Goal: Contribute content: Contribute content

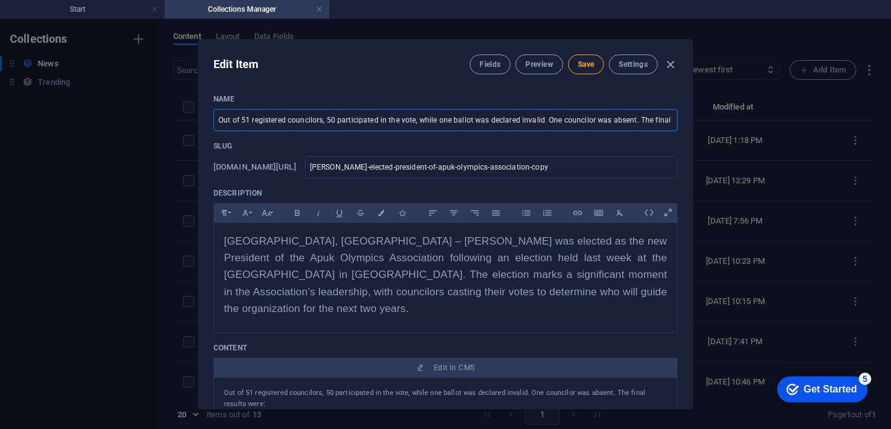
scroll to position [0, 6]
drag, startPoint x: 669, startPoint y: 118, endPoint x: 622, endPoint y: 116, distance: 47.0
click at [606, 116] on input "Out of 51 registered councilors, 50 participated in the vote, while one ballot …" at bounding box center [445, 120] width 464 height 22
click at [669, 65] on icon "button" at bounding box center [670, 65] width 14 height 14
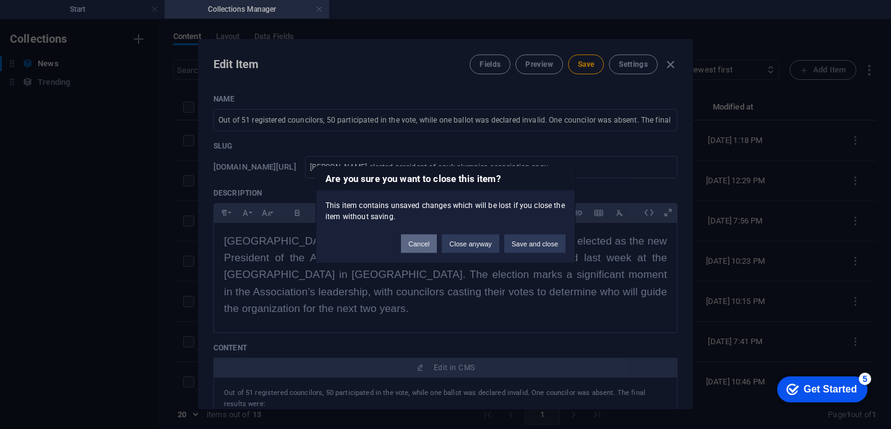
click at [420, 241] on button "Cancel" at bounding box center [419, 243] width 36 height 19
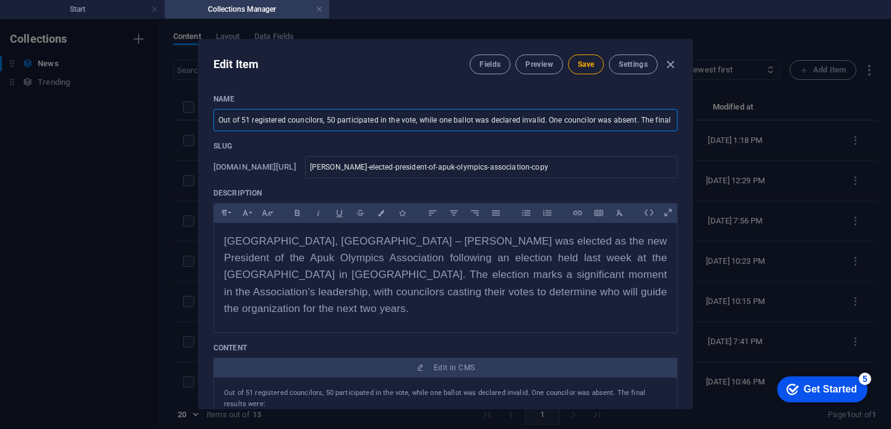
click at [670, 119] on input "Out of 51 registered councilors, 50 participated in the vote, while one ballot …" at bounding box center [445, 120] width 464 height 22
drag, startPoint x: 670, startPoint y: 119, endPoint x: 606, endPoint y: 118, distance: 65.0
click at [606, 118] on input "Out of 51 registered councilors, 50 participated in the vote, while one ballot …" at bounding box center [445, 120] width 464 height 22
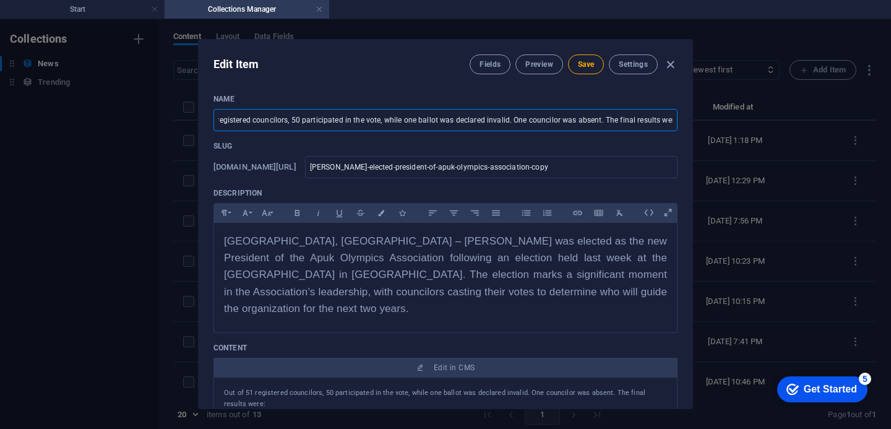
click at [669, 121] on input "Out of 51 registered councilors, 50 participated in the vote, while one ballot …" at bounding box center [445, 120] width 464 height 22
type input "e: [PERSON_NAME] – 29 votes [PERSON_NAME] [PERSON_NAME] – 12 votes [PERSON_NAME…"
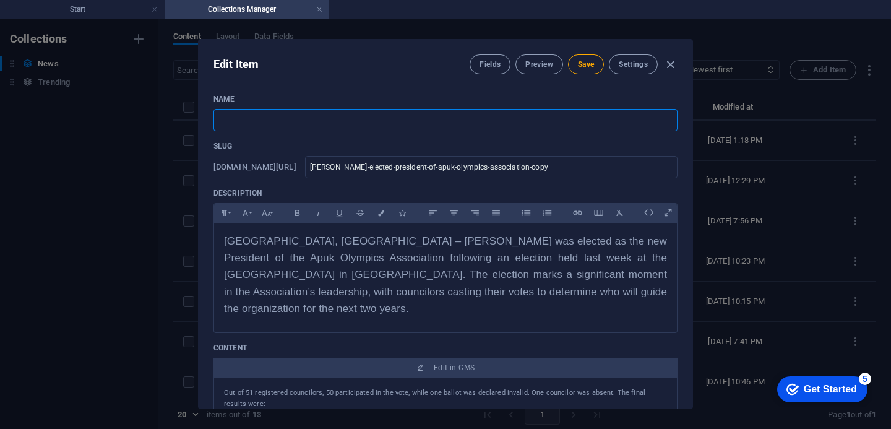
paste input "Speaker [PERSON_NAME] Appoints [PERSON_NAME] as First Deputy Speaker, Replacing…"
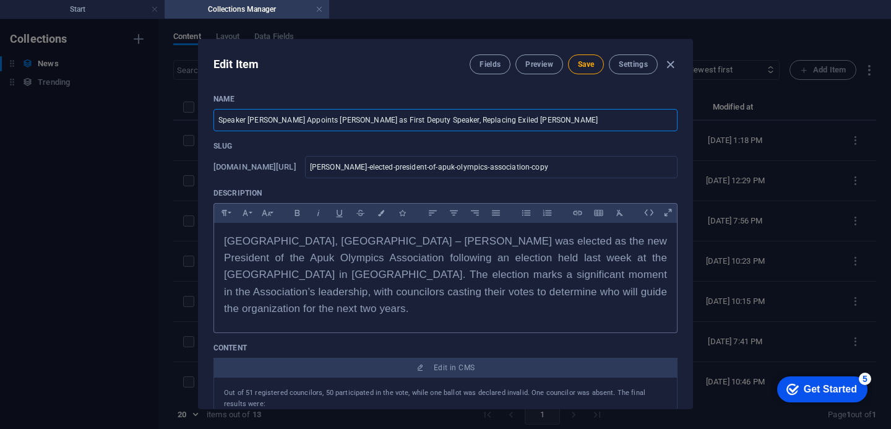
click at [634, 285] on span "[GEOGRAPHIC_DATA], [GEOGRAPHIC_DATA] – [PERSON_NAME] was elected as the new Pre…" at bounding box center [445, 274] width 443 height 79
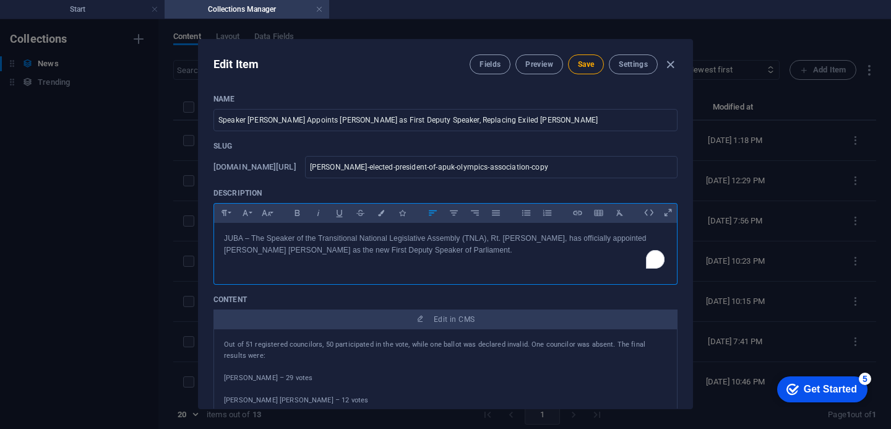
scroll to position [1496, 0]
click at [591, 65] on span "Save" at bounding box center [586, 64] width 16 height 10
click at [549, 115] on input "Speaker [PERSON_NAME] Appoints [PERSON_NAME] as First Deputy Speaker, Replacing…" at bounding box center [445, 120] width 464 height 22
drag, startPoint x: 553, startPoint y: 119, endPoint x: 332, endPoint y: 119, distance: 221.4
click at [332, 119] on input "Speaker [PERSON_NAME] Appoints [PERSON_NAME] as First Deputy Speaker, Replacing…" at bounding box center [445, 120] width 464 height 22
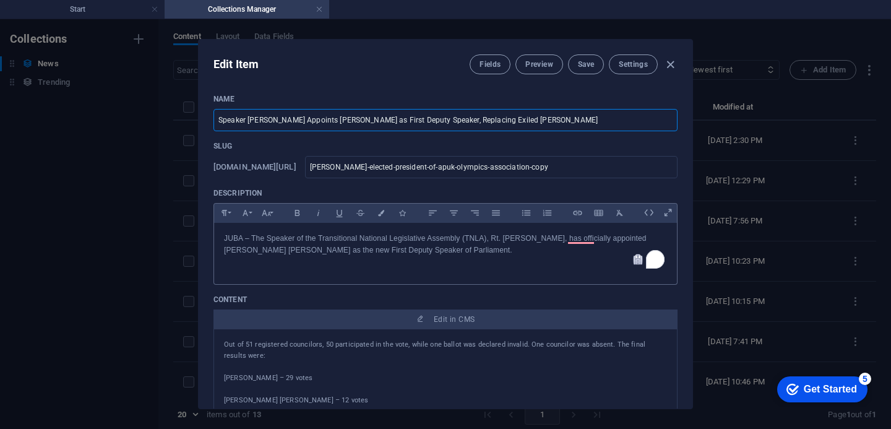
type input "x"
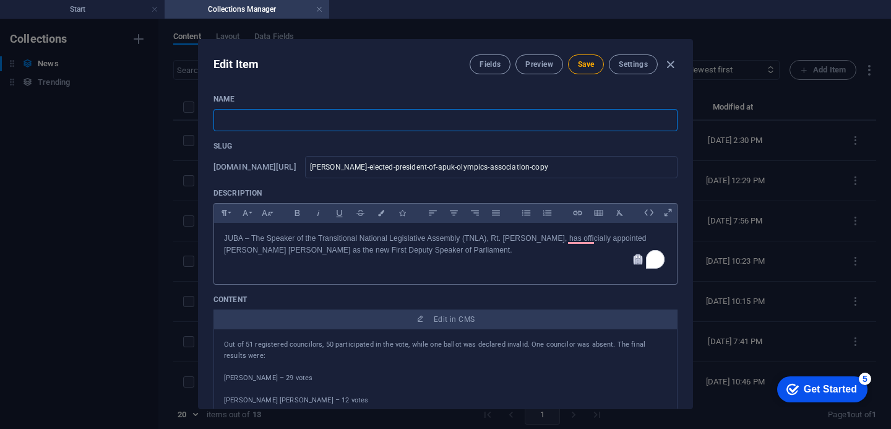
paste input "JUBA – The Speaker of the Transitional National Legislative Assembly (TNLA), Rt…"
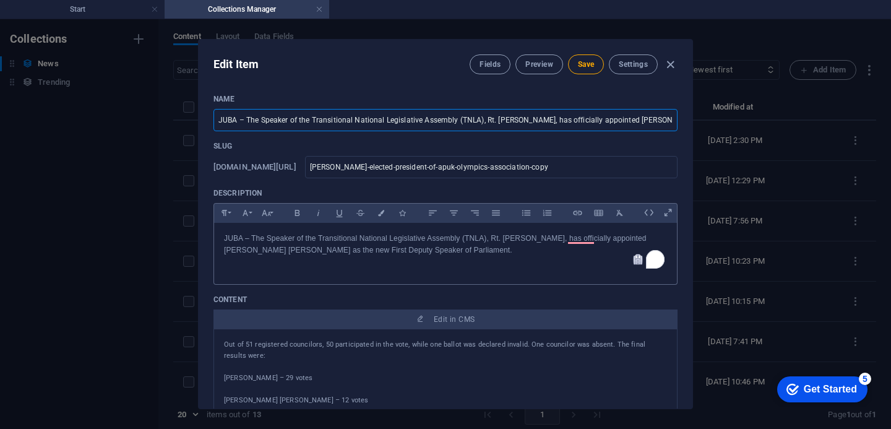
scroll to position [0, 247]
type input "JUBA – The Speaker of the Transitional National Legislative Assembly (TNLA), Rt…"
click at [669, 70] on icon "button" at bounding box center [670, 65] width 14 height 14
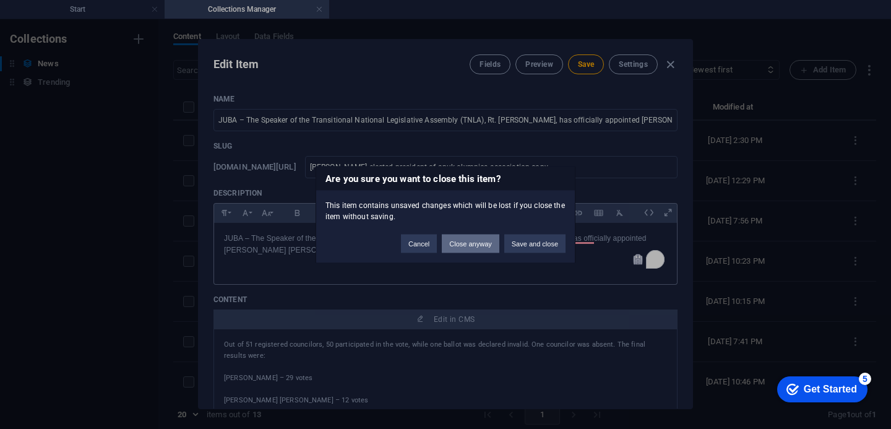
click at [481, 245] on button "Close anyway" at bounding box center [470, 243] width 57 height 19
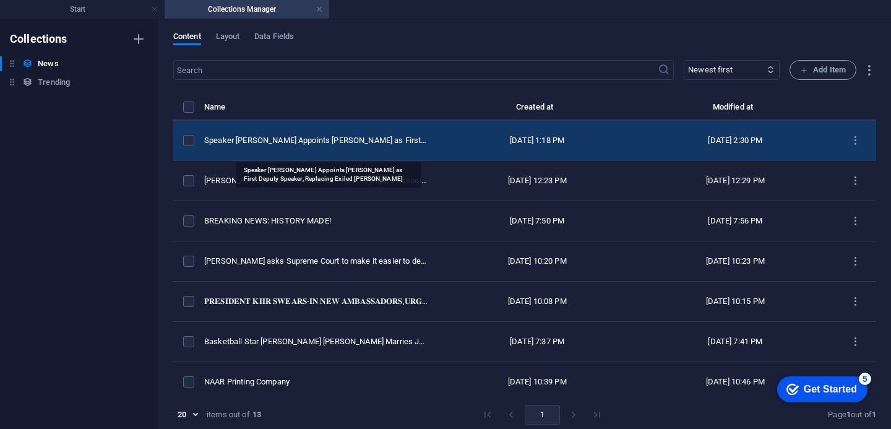
click at [350, 146] on div "Speaker [PERSON_NAME] Appoints [PERSON_NAME] as First Deputy Speaker, Replacing…" at bounding box center [316, 140] width 224 height 11
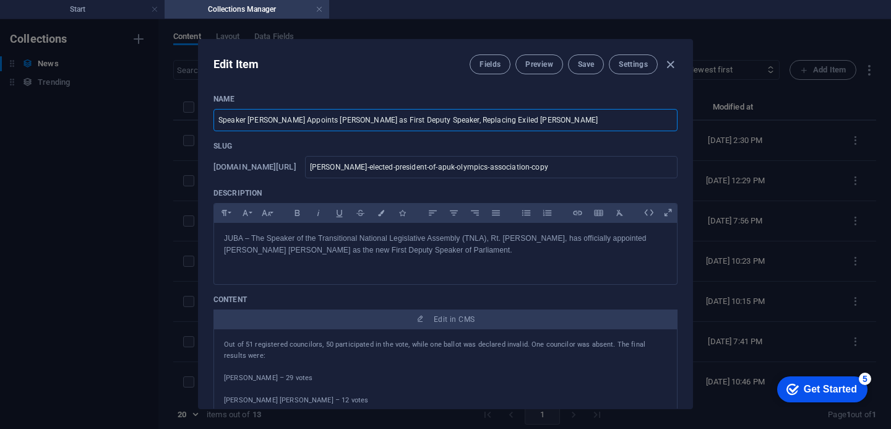
click at [424, 121] on input "Speaker [PERSON_NAME] Appoints [PERSON_NAME] as First Deputy Speaker, Replacing…" at bounding box center [445, 120] width 464 height 22
paste input "JUBA – The Speaker of the Transitional National Legislative Assembly (TNLA), Rt…"
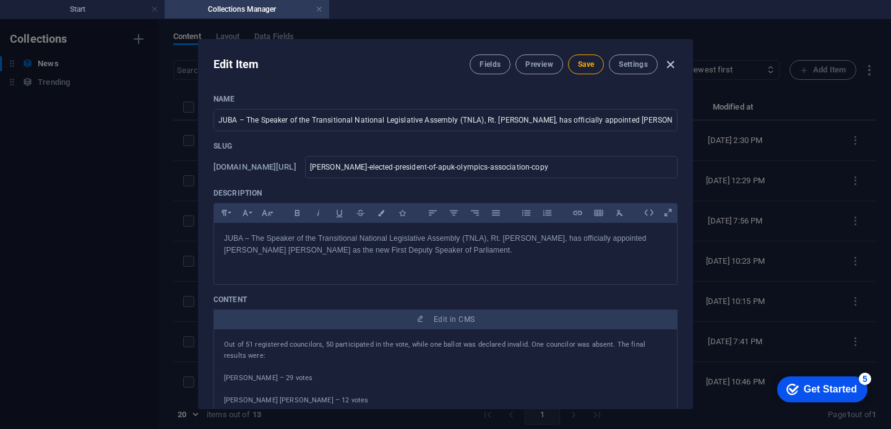
click at [669, 62] on icon "button" at bounding box center [670, 65] width 14 height 14
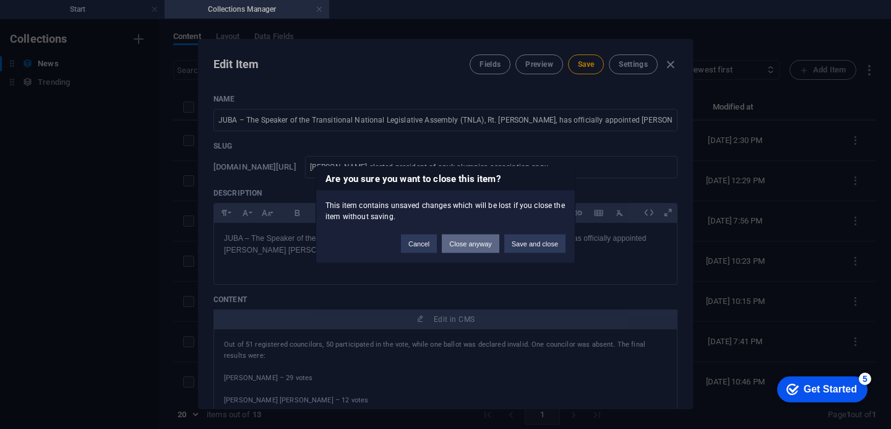
click at [473, 246] on button "Close anyway" at bounding box center [470, 243] width 57 height 19
type input "Speaker [PERSON_NAME] Appoints [PERSON_NAME] as First Deputy Speaker, Replacing…"
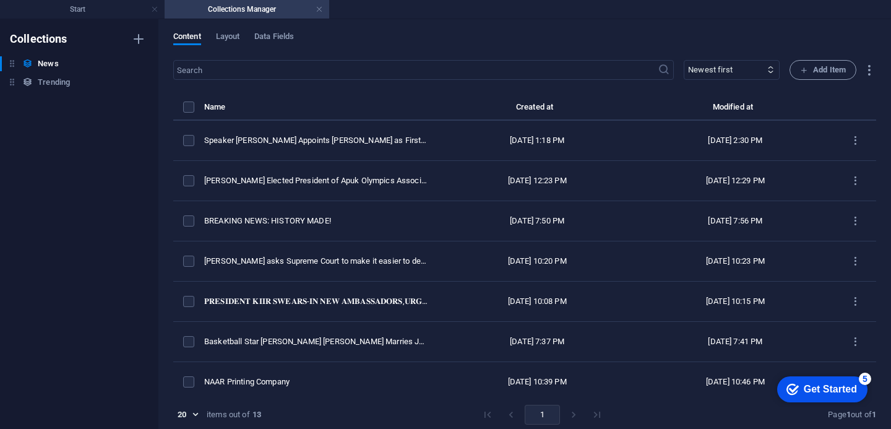
type input "[PERSON_NAME]-elected-president-of-apuk-olympics-association-copy"
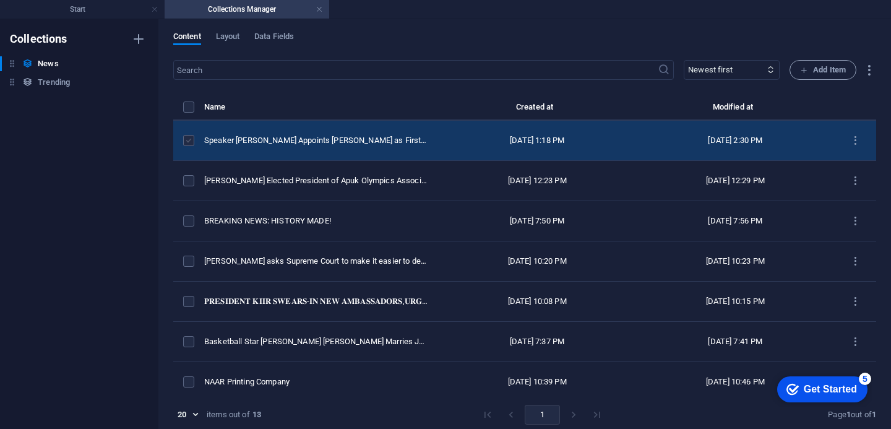
click at [189, 146] on label "items list" at bounding box center [188, 140] width 11 height 11
click at [0, 0] on input "items list" at bounding box center [0, 0] width 0 height 0
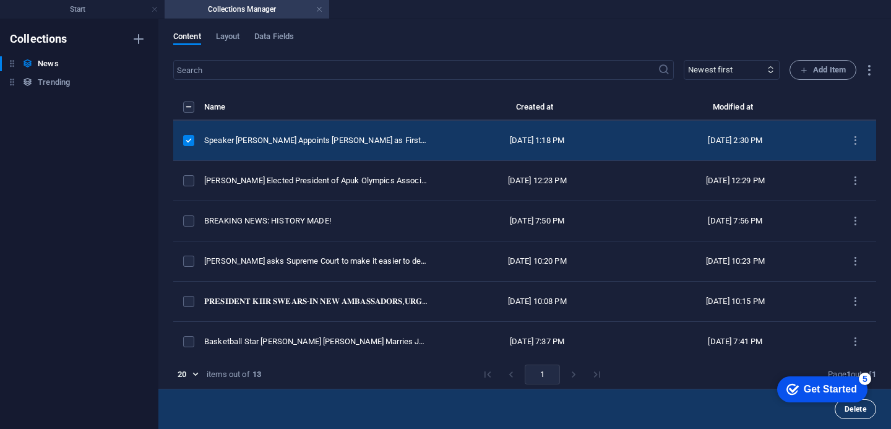
click at [855, 414] on button "Delete" at bounding box center [854, 409] width 41 height 20
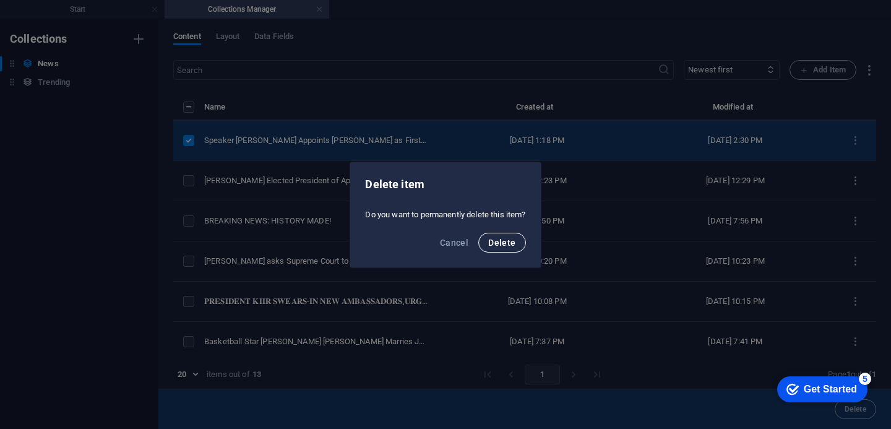
click at [513, 247] on button "Delete" at bounding box center [501, 243] width 47 height 20
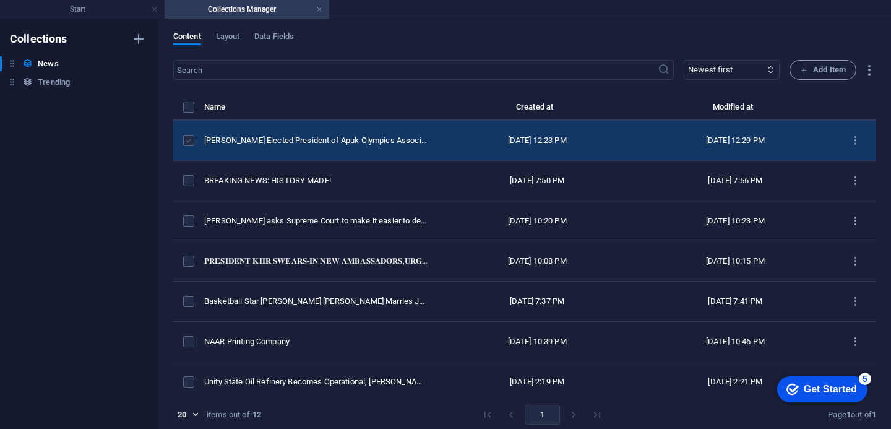
click at [184, 145] on label "items list" at bounding box center [188, 140] width 11 height 11
click at [0, 0] on input "items list" at bounding box center [0, 0] width 0 height 0
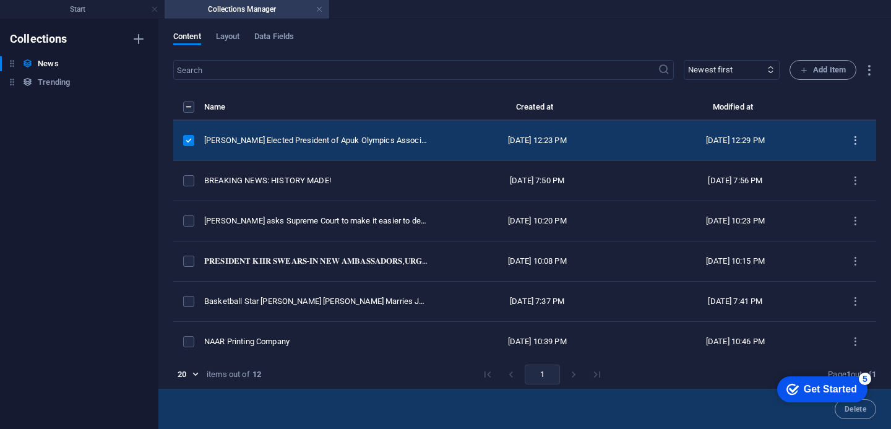
click at [855, 147] on icon "items list" at bounding box center [855, 141] width 12 height 12
click at [844, 233] on h6 "Duplicate" at bounding box center [855, 239] width 33 height 15
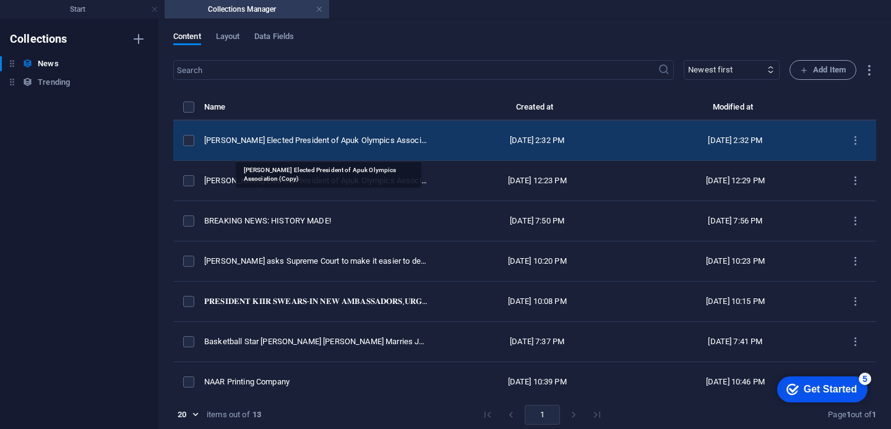
click at [294, 146] on div "[PERSON_NAME] Elected President of Apuk Olympics Association (Copy)" at bounding box center [316, 140] width 224 height 11
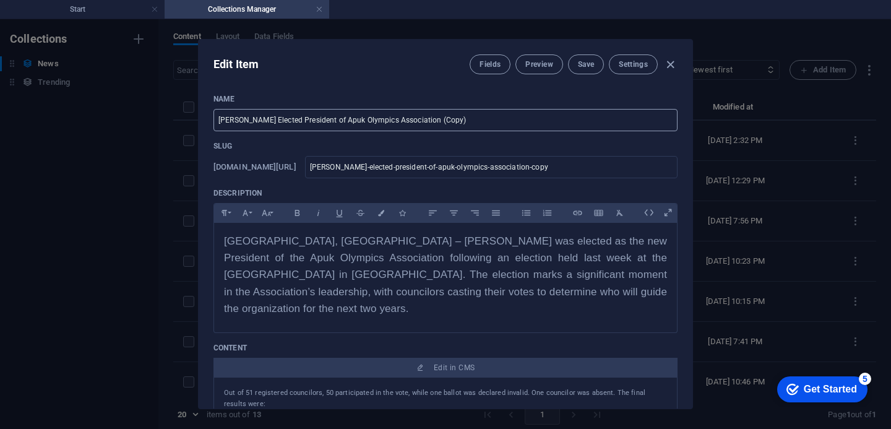
click at [318, 116] on input "[PERSON_NAME] Elected President of Apuk Olympics Association (Copy)" at bounding box center [445, 120] width 464 height 22
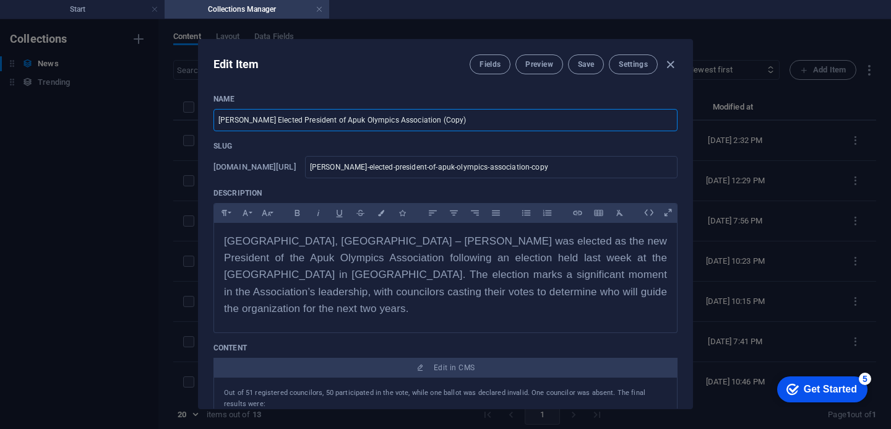
click at [318, 116] on input "[PERSON_NAME] Elected President of Apuk Olympics Association (Copy)" at bounding box center [445, 120] width 464 height 22
paste input "JUBA – The Speaker of the Transitional National Legislative Assembly (TNLA), Rt…"
type input "JUBA – The Speaker of the Transitional National Legislative Assembly (TNLA), Rt…"
type input "juba-the-speaker-of-the-transitional-national-legislative-assembly-tnla-rt-hon-…"
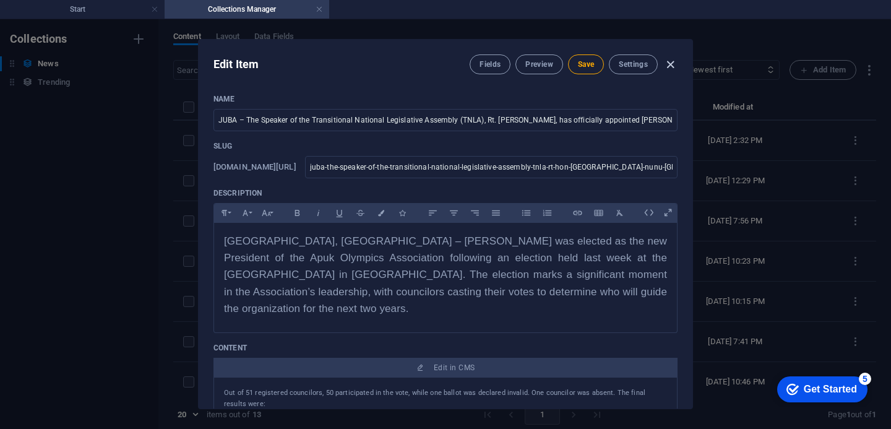
click at [670, 65] on icon "button" at bounding box center [670, 65] width 14 height 14
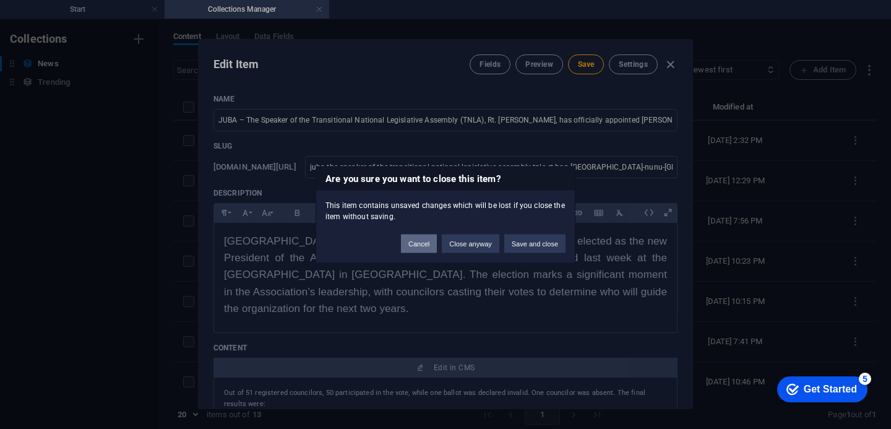
click at [423, 247] on button "Cancel" at bounding box center [419, 243] width 36 height 19
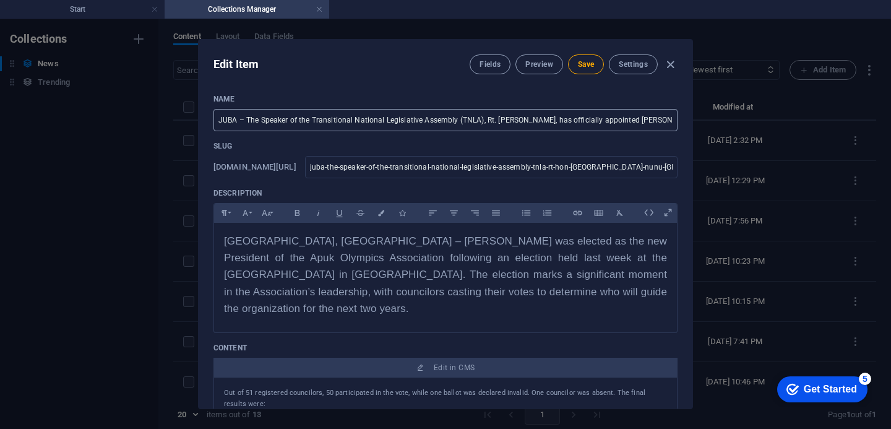
click at [307, 121] on input "JUBA – The Speaker of the Transitional National Legislative Assembly (TNLA), Rt…" at bounding box center [445, 120] width 464 height 22
paste input "Speaker [PERSON_NAME] Appoints [PERSON_NAME] as First Deputy Speaker, Replacing…"
type input "Speaker [PERSON_NAME] Appoints [PERSON_NAME] as First Deputy Speaker, Replacing…"
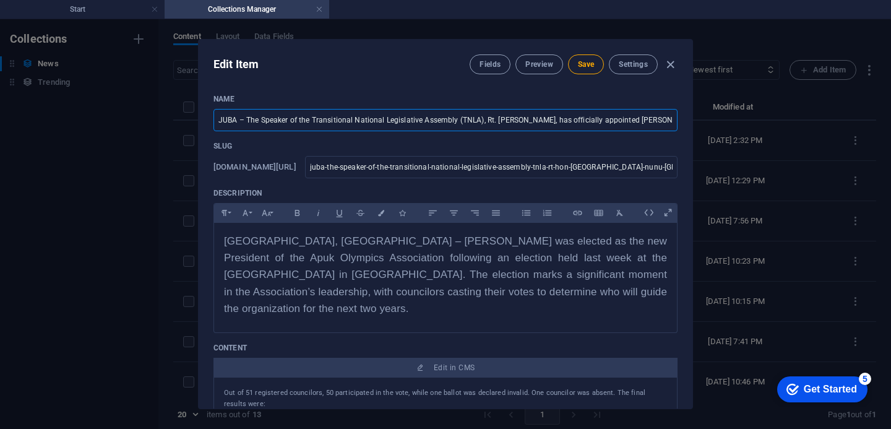
type input "speaker-[PERSON_NAME]-appoints-[PERSON_NAME]-as-first-deputy-speaker-replacing-…"
type input "Speaker [PERSON_NAME] Appoints [PERSON_NAME] as First Deputy Speaker, Replacing…"
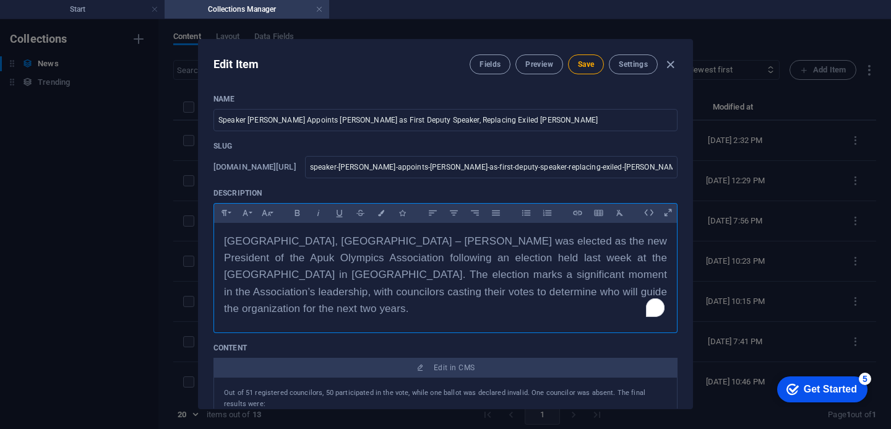
click at [291, 252] on span "[GEOGRAPHIC_DATA], [GEOGRAPHIC_DATA] – [PERSON_NAME] was elected as the new Pre…" at bounding box center [445, 274] width 443 height 79
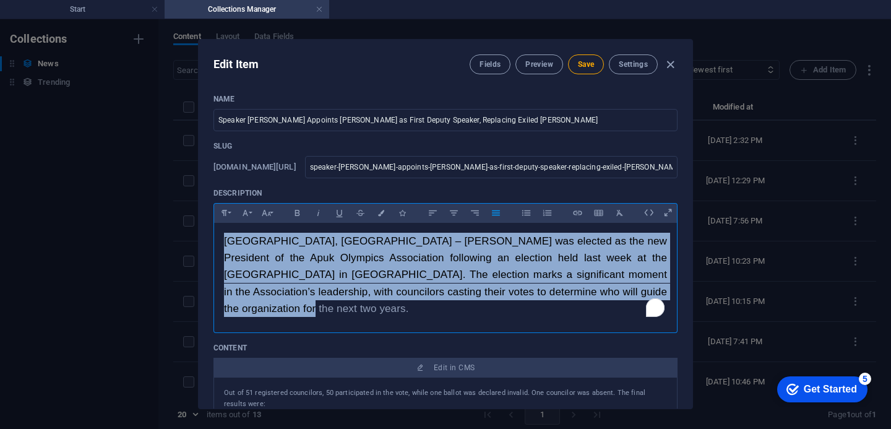
click at [291, 252] on span "[GEOGRAPHIC_DATA], [GEOGRAPHIC_DATA] – [PERSON_NAME] was elected as the new Pre…" at bounding box center [445, 274] width 443 height 79
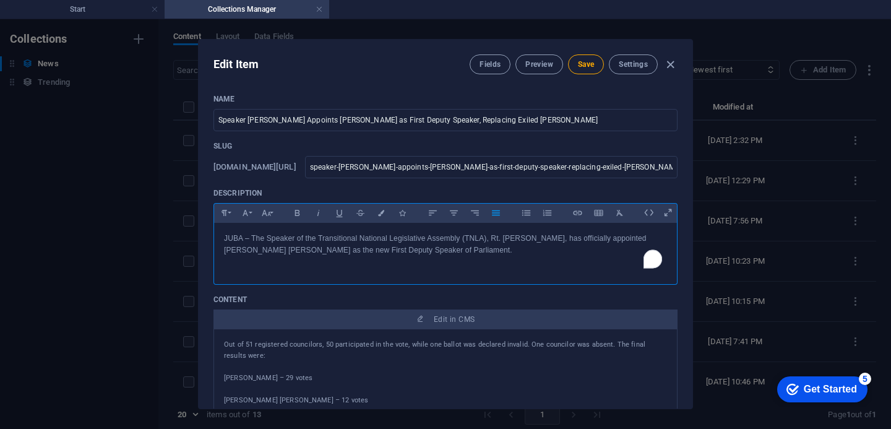
scroll to position [1496, 0]
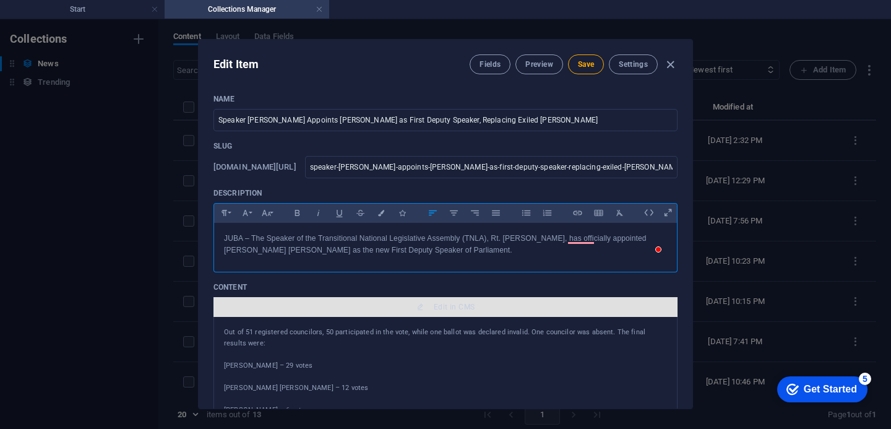
click at [443, 307] on span "Edit in CMS" at bounding box center [454, 307] width 41 height 10
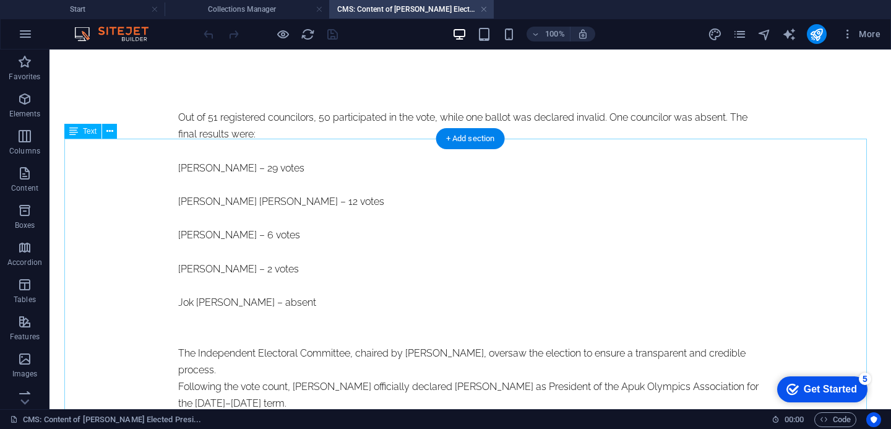
scroll to position [0, 0]
click at [178, 179] on div "Out of 51 registered councilors, 50 participated in the vote, while one ballot …" at bounding box center [470, 344] width 584 height 471
click at [133, 179] on div "Drag here to replace the existing content. Press “Ctrl” if you want to create a…" at bounding box center [469, 228] width 841 height 359
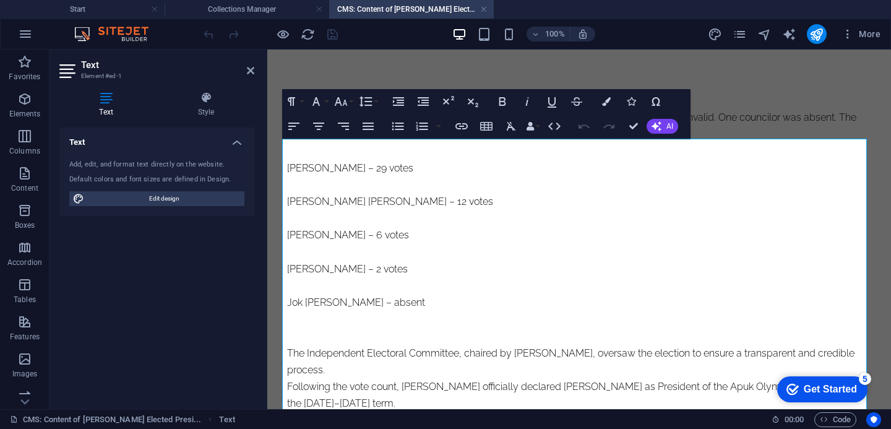
click at [336, 193] on p at bounding box center [579, 184] width 584 height 17
click at [329, 210] on p "[PERSON_NAME] [PERSON_NAME] – 12 votes" at bounding box center [579, 201] width 584 height 17
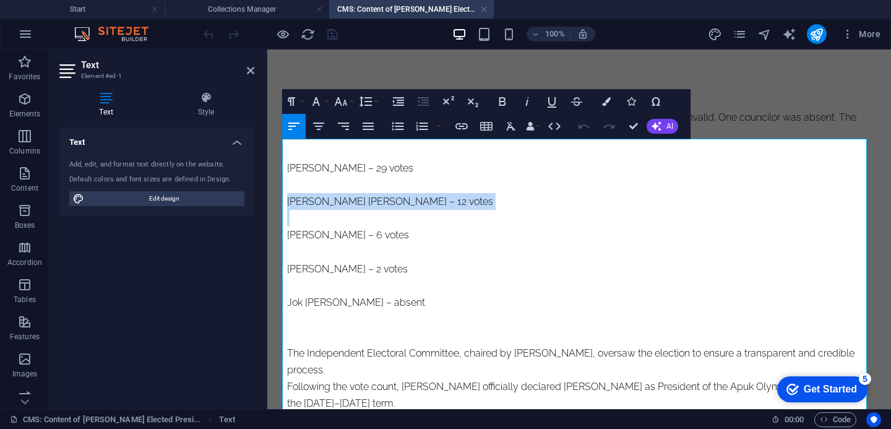
click at [329, 210] on p "[PERSON_NAME] [PERSON_NAME] – 12 votes" at bounding box center [579, 201] width 584 height 17
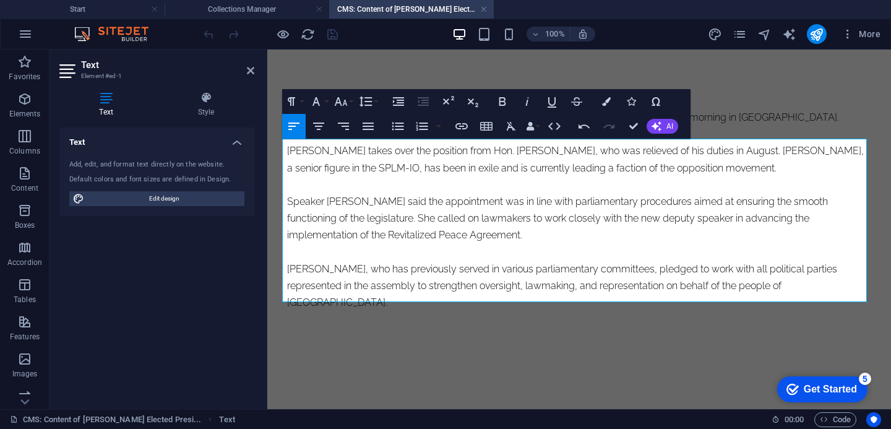
scroll to position [9631, 1]
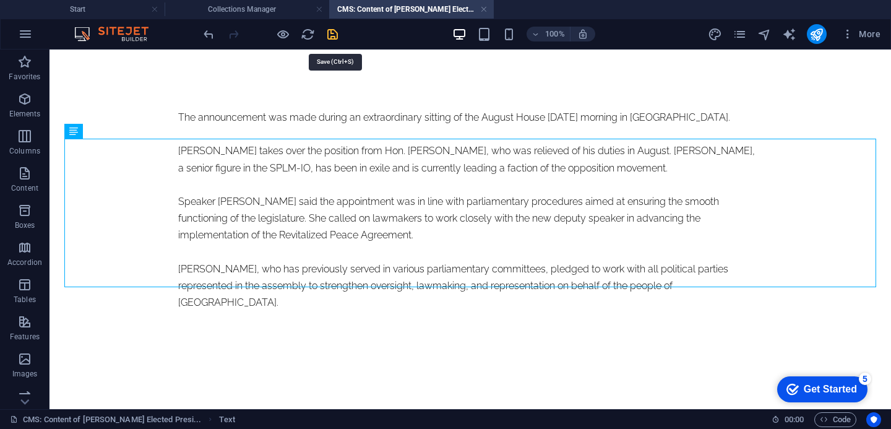
click at [339, 41] on icon "save" at bounding box center [332, 34] width 14 height 14
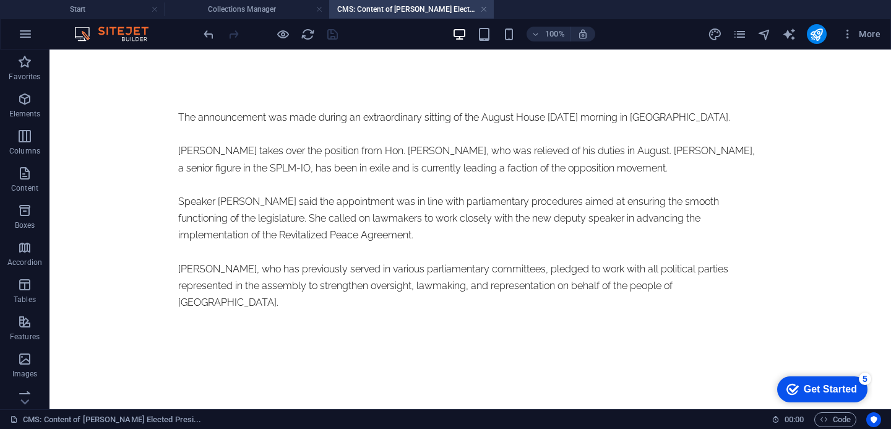
click at [489, 11] on h4 "CMS: Content of [PERSON_NAME] Elected Presi..." at bounding box center [411, 9] width 165 height 14
click at [285, 10] on h4 "Collections Manager" at bounding box center [247, 9] width 165 height 14
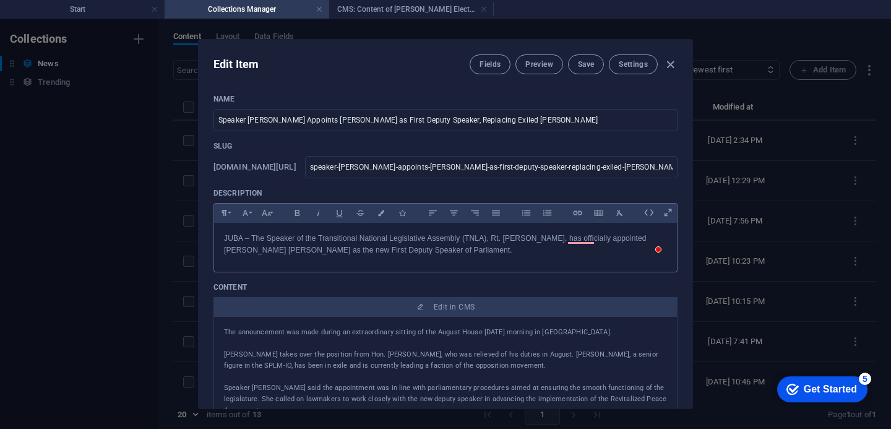
drag, startPoint x: 692, startPoint y: 172, endPoint x: 693, endPoint y: 205, distance: 33.4
click at [693, 205] on div "Edit Item Fields Preview Save Settings Name Speaker [PERSON_NAME] Appoints [PER…" at bounding box center [445, 223] width 891 height 409
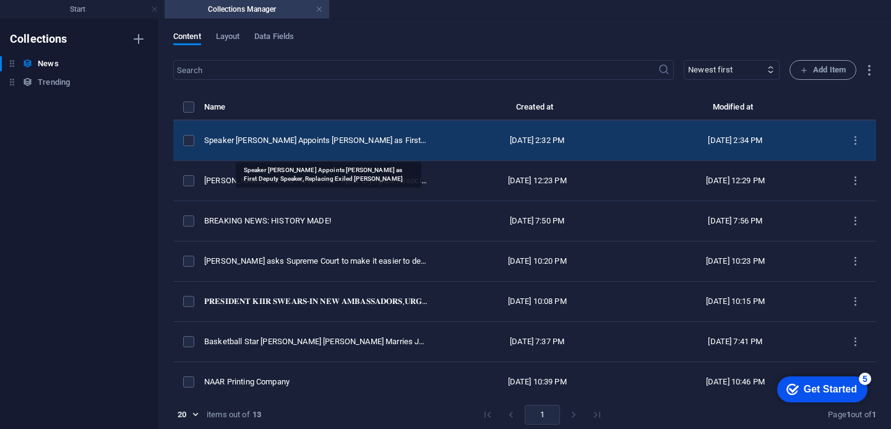
click at [374, 146] on div "Speaker [PERSON_NAME] Appoints [PERSON_NAME] as First Deputy Speaker, Replacing…" at bounding box center [316, 140] width 224 height 11
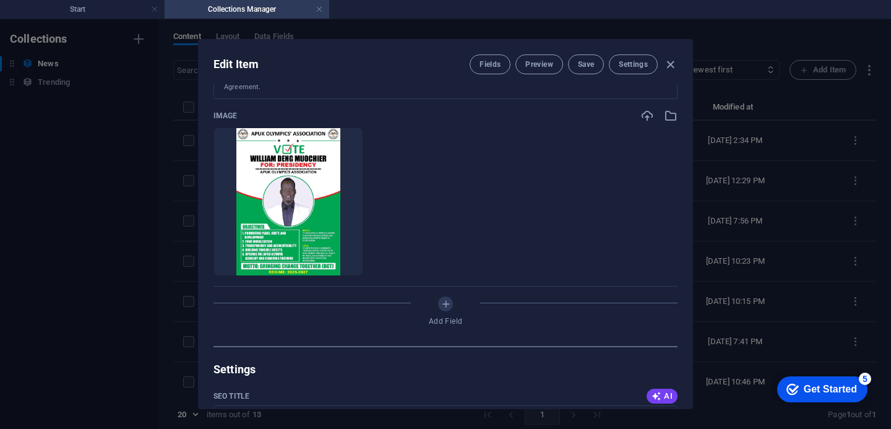
scroll to position [328, 0]
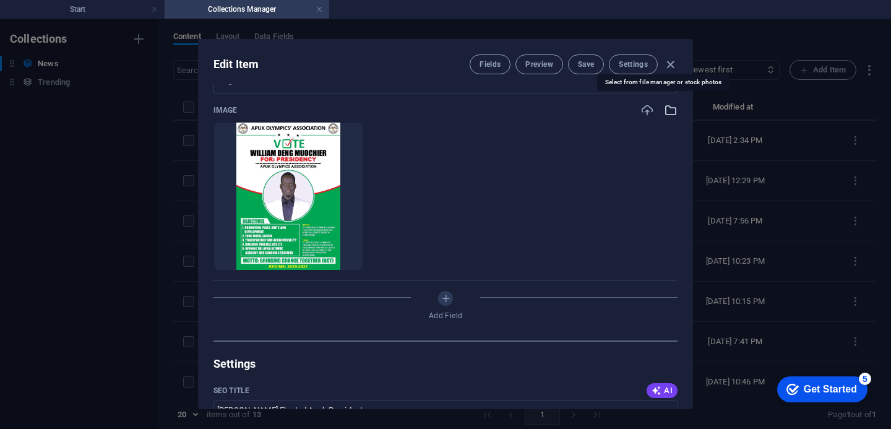
click at [664, 109] on icon "button" at bounding box center [671, 110] width 14 height 14
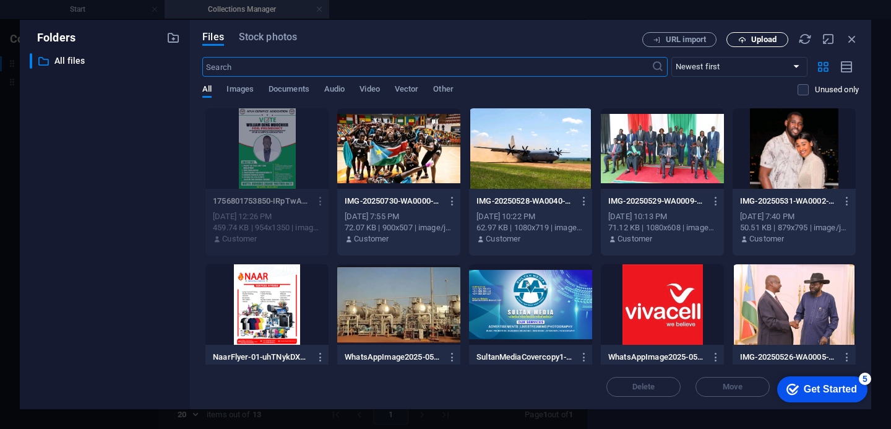
click at [751, 37] on span "Upload" at bounding box center [763, 39] width 25 height 7
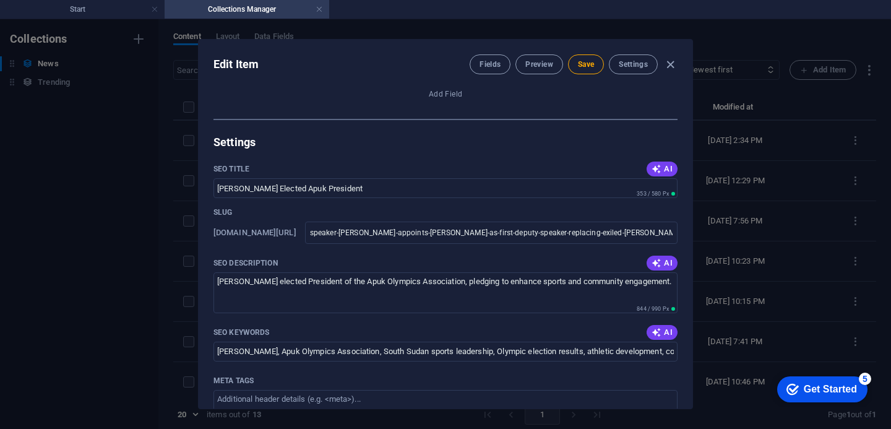
scroll to position [571, 0]
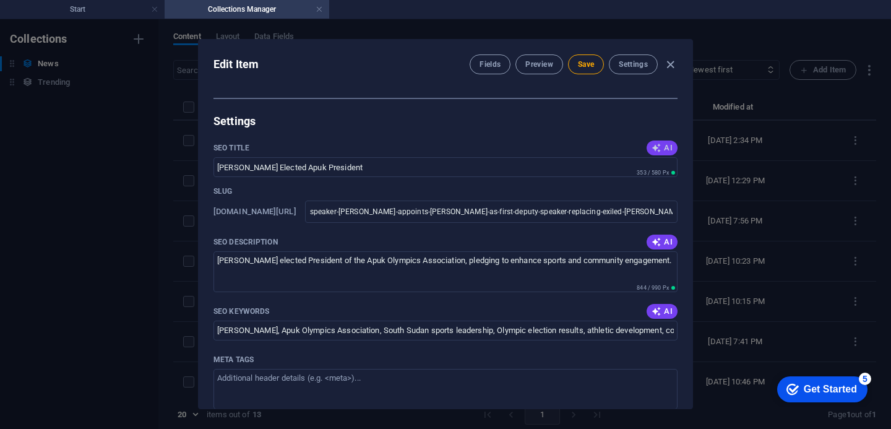
click at [665, 153] on span "AI" at bounding box center [661, 148] width 21 height 10
type input "[PERSON_NAME] Named New Deputy Speaker"
click at [664, 243] on span "AI" at bounding box center [661, 242] width 21 height 10
type textarea "Speaker [PERSON_NAME] appoints [PERSON_NAME] as First Deputy Speaker, ensuring …"
click at [659, 312] on span "AI" at bounding box center [661, 311] width 21 height 10
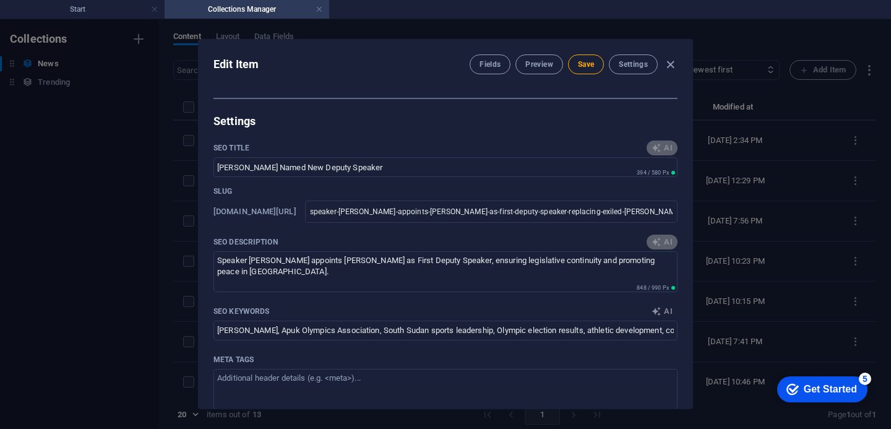
type input "Kumba appointment, [PERSON_NAME], First Deputy Speaker, South Sudan Parliament,…"
drag, startPoint x: 690, startPoint y: 291, endPoint x: 690, endPoint y: 298, distance: 7.4
click at [690, 312] on div "Name Speaker [PERSON_NAME] Appoints [PERSON_NAME] as First Deputy Speaker, Repl…" at bounding box center [446, 246] width 494 height 324
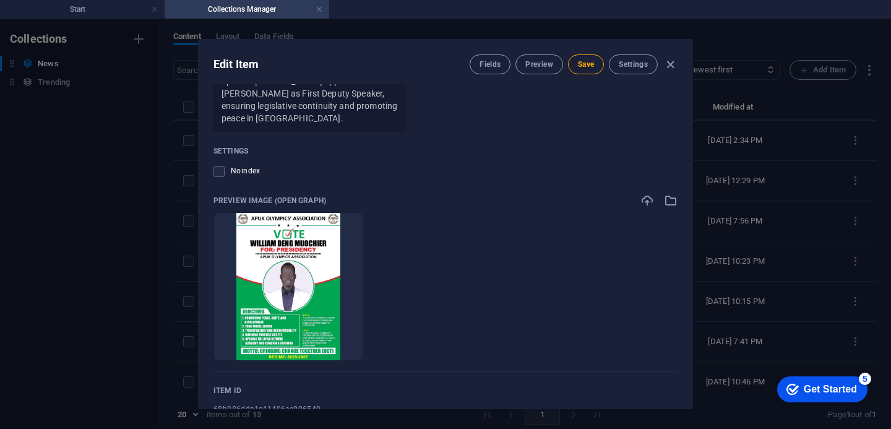
scroll to position [1073, 0]
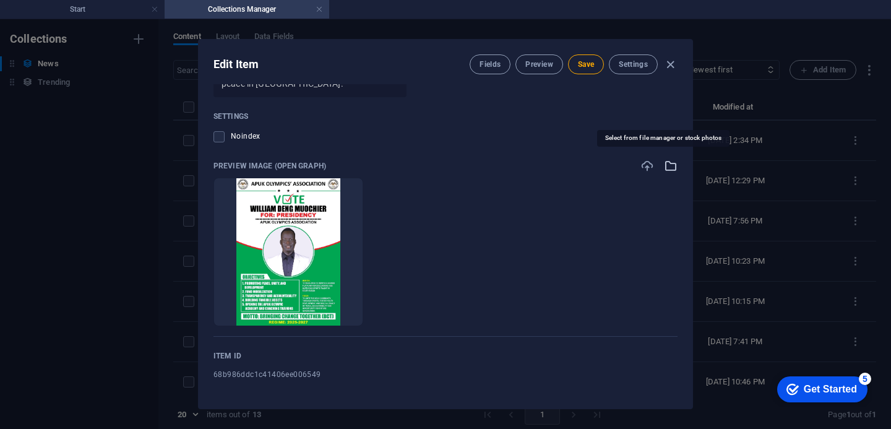
click at [665, 163] on icon "button" at bounding box center [671, 166] width 14 height 14
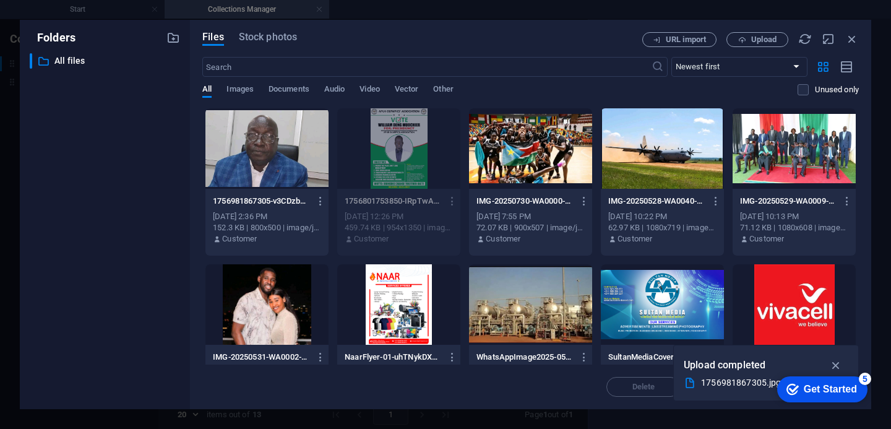
click at [279, 154] on div at bounding box center [266, 148] width 123 height 80
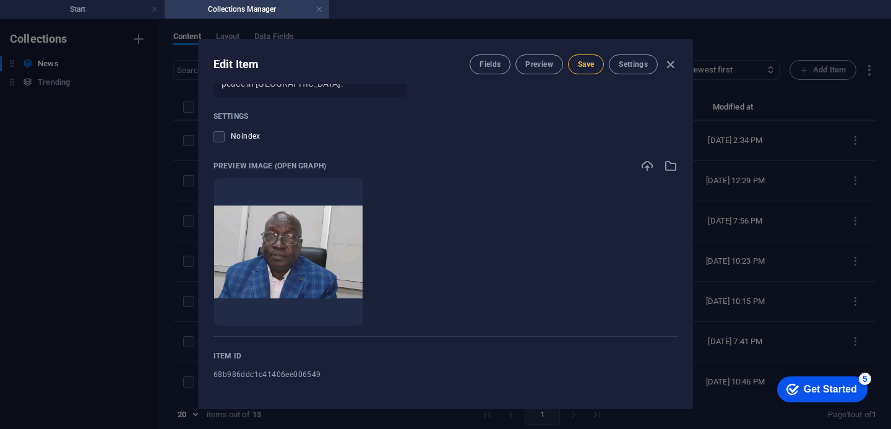
click at [586, 61] on span "Save" at bounding box center [586, 64] width 16 height 10
click at [588, 64] on span "Save" at bounding box center [586, 64] width 16 height 10
click at [79, 10] on h4 "Start" at bounding box center [82, 9] width 165 height 14
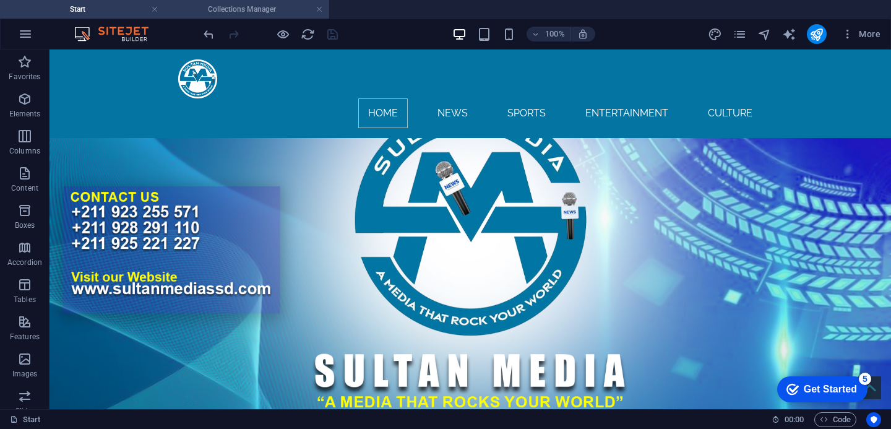
click at [267, 6] on h4 "Collections Manager" at bounding box center [247, 9] width 165 height 14
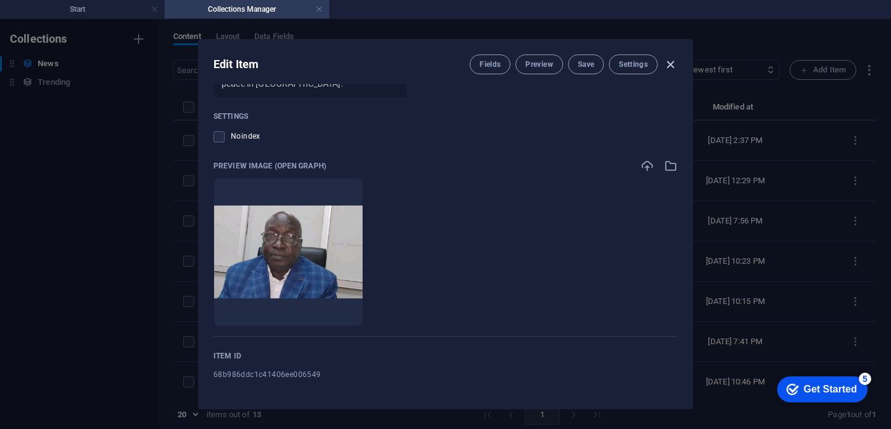
click at [672, 64] on icon "button" at bounding box center [670, 65] width 14 height 14
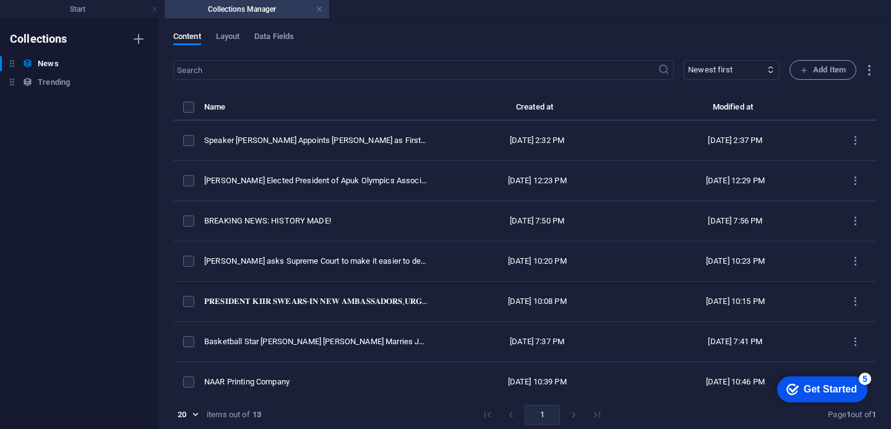
type input "speaker-[PERSON_NAME]-appoints-[PERSON_NAME]-as-first-deputy-speaker-replacing-…"
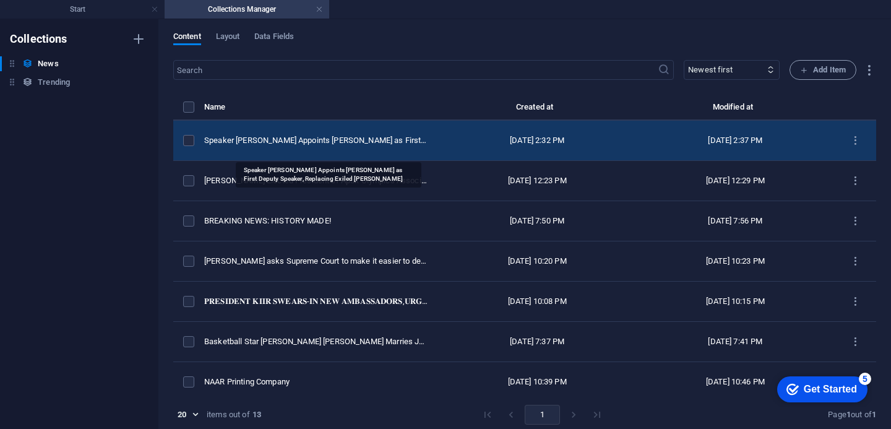
click at [290, 145] on div "Speaker [PERSON_NAME] Appoints [PERSON_NAME] as First Deputy Speaker, Replacing…" at bounding box center [316, 140] width 224 height 11
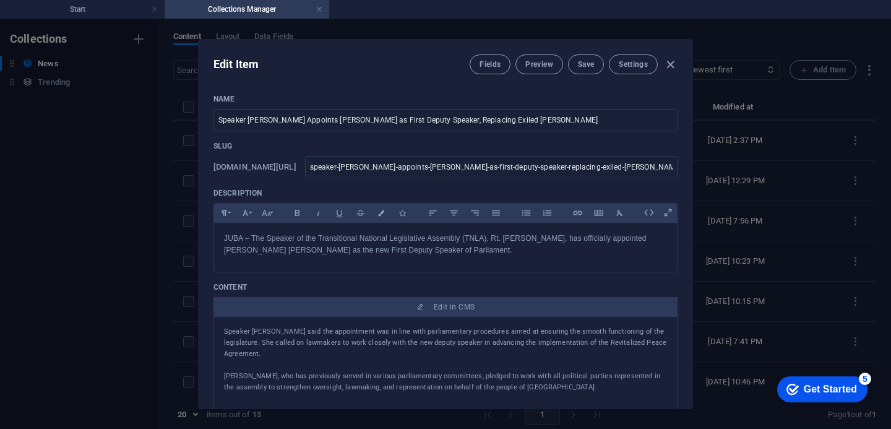
scroll to position [58, 0]
click at [587, 67] on span "Save" at bounding box center [586, 64] width 16 height 10
click at [584, 64] on span "Save" at bounding box center [586, 64] width 16 height 10
click at [667, 66] on icon "button" at bounding box center [670, 65] width 14 height 14
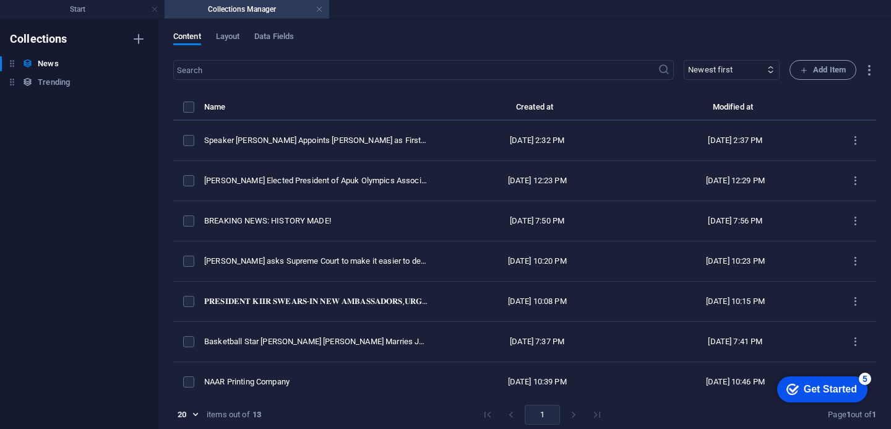
type input "speaker-[PERSON_NAME]-appoints-[PERSON_NAME]-as-first-deputy-speaker-replacing-…"
click at [229, 34] on span "Layout" at bounding box center [228, 37] width 24 height 17
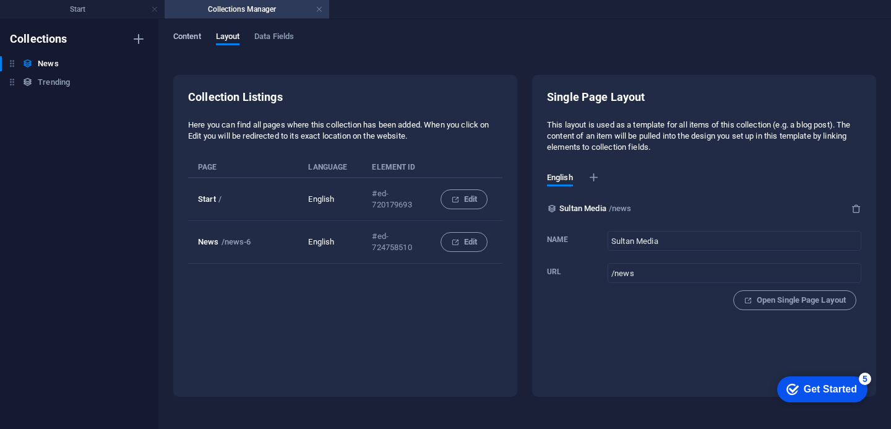
click at [195, 36] on span "Content" at bounding box center [187, 37] width 28 height 17
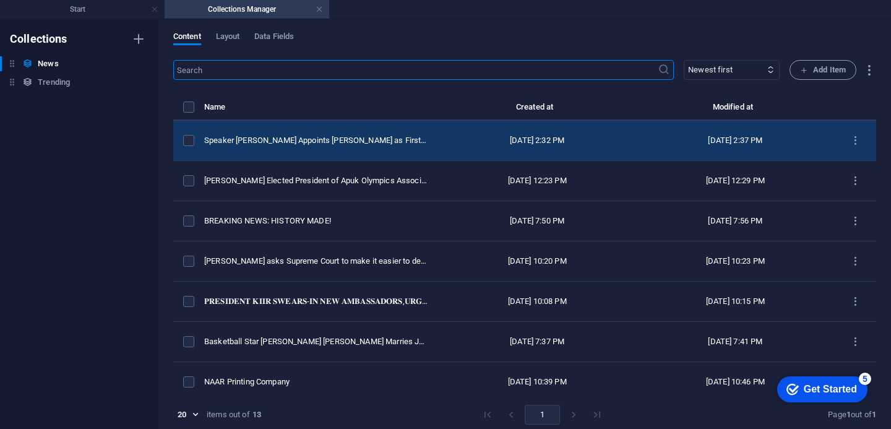
click at [194, 146] on div "items list" at bounding box center [188, 140] width 11 height 11
click at [191, 146] on label "items list" at bounding box center [188, 140] width 11 height 11
click at [0, 0] on input "items list" at bounding box center [0, 0] width 0 height 0
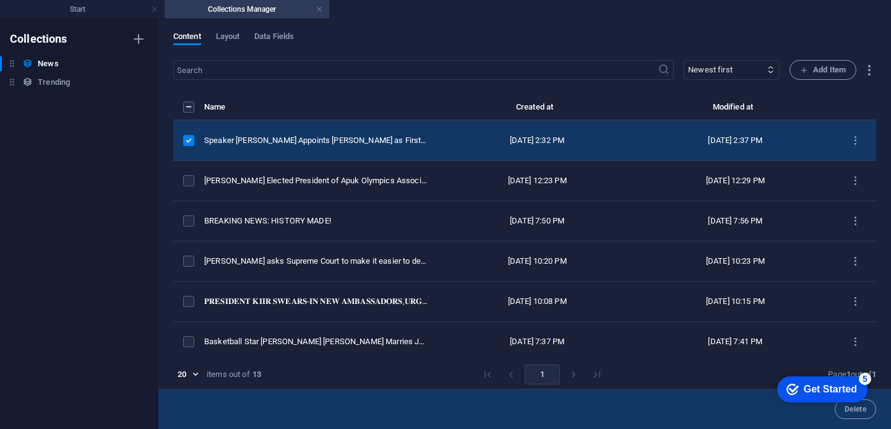
click at [507, 142] on div "[DATE] 2:32 PM" at bounding box center [537, 140] width 178 height 11
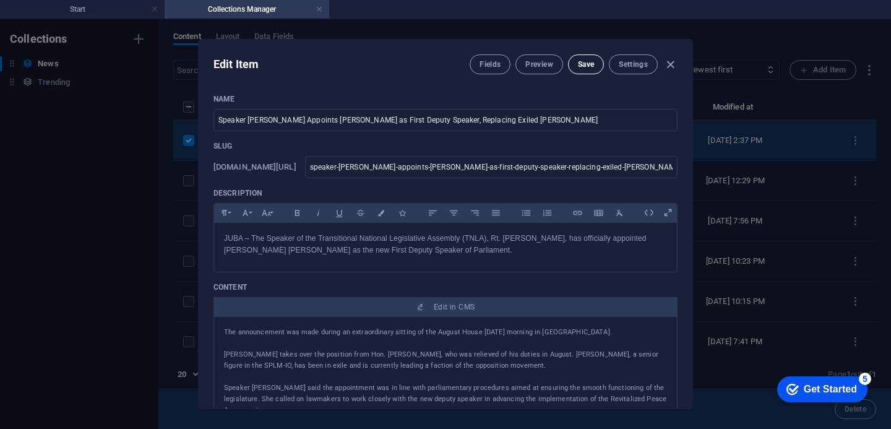
click at [585, 63] on span "Save" at bounding box center [586, 64] width 16 height 10
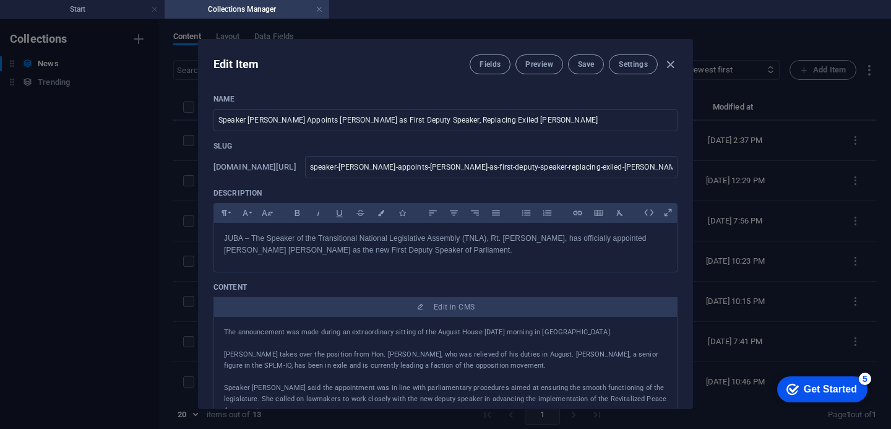
click at [250, 4] on h4 "Collections Manager" at bounding box center [247, 9] width 165 height 14
click at [72, 9] on h4 "Start" at bounding box center [82, 9] width 165 height 14
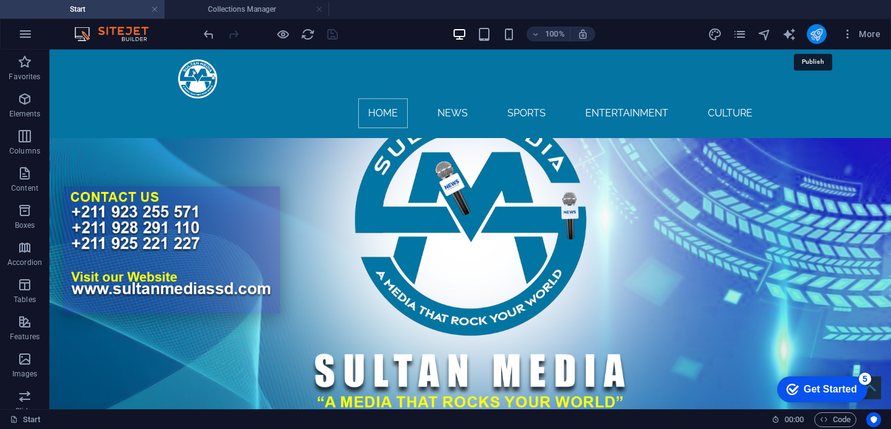
click at [820, 38] on icon "publish" at bounding box center [816, 34] width 14 height 14
